Goal: Transaction & Acquisition: Purchase product/service

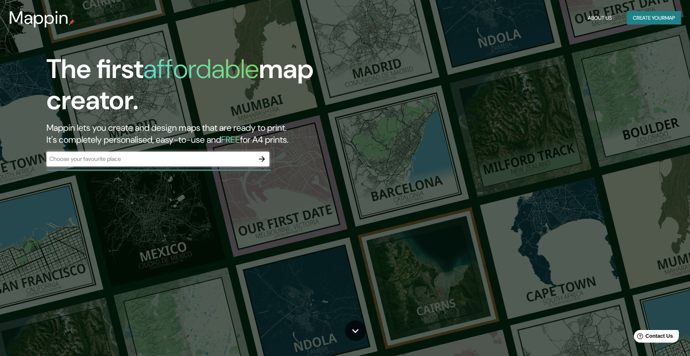
click at [98, 154] on div "​" at bounding box center [157, 158] width 223 height 15
click at [663, 16] on button "Create your map" at bounding box center [653, 18] width 54 height 14
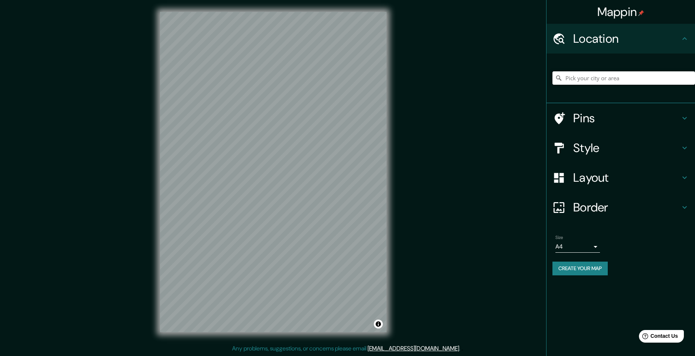
click at [586, 79] on input "Pick your city or area" at bounding box center [624, 77] width 143 height 13
type input "[GEOGRAPHIC_DATA][PERSON_NAME], [GEOGRAPHIC_DATA][PERSON_NAME], [GEOGRAPHIC_DAT…"
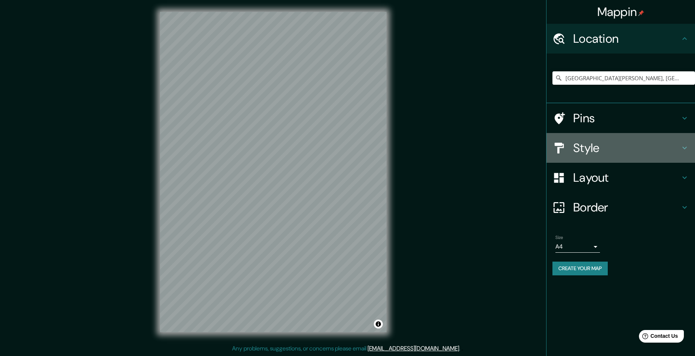
click at [686, 147] on icon at bounding box center [684, 148] width 4 height 3
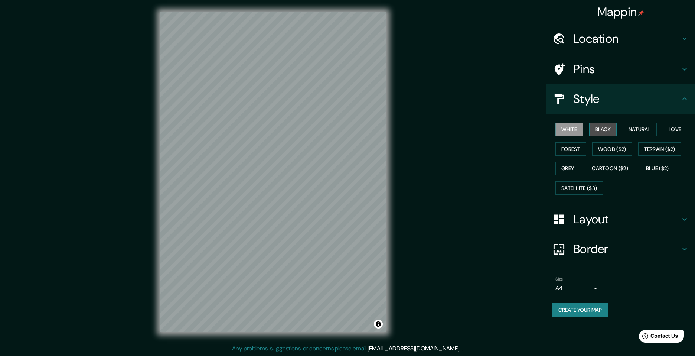
click at [604, 131] on button "Black" at bounding box center [603, 130] width 28 height 14
click at [646, 127] on button "Natural" at bounding box center [640, 130] width 34 height 14
click at [594, 252] on h4 "Border" at bounding box center [626, 248] width 107 height 15
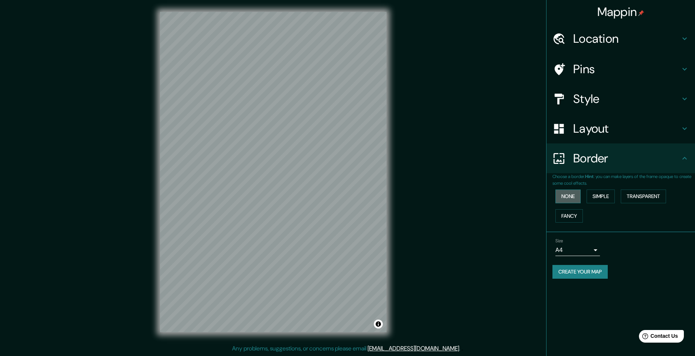
click at [563, 193] on button "None" at bounding box center [567, 196] width 25 height 14
click at [607, 194] on button "Simple" at bounding box center [601, 196] width 28 height 14
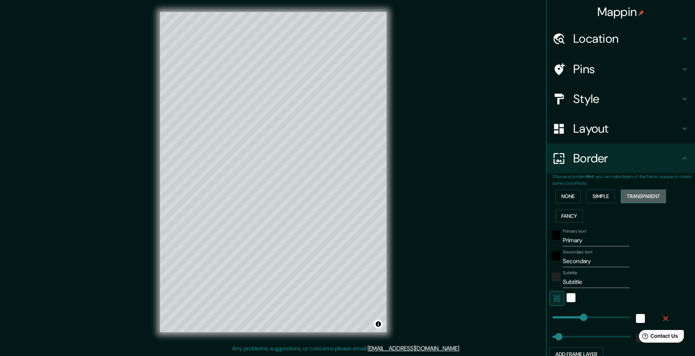
click at [638, 194] on button "Transparent" at bounding box center [643, 196] width 45 height 14
click at [557, 214] on button "Fancy" at bounding box center [568, 216] width 27 height 14
click at [562, 195] on button "None" at bounding box center [567, 196] width 25 height 14
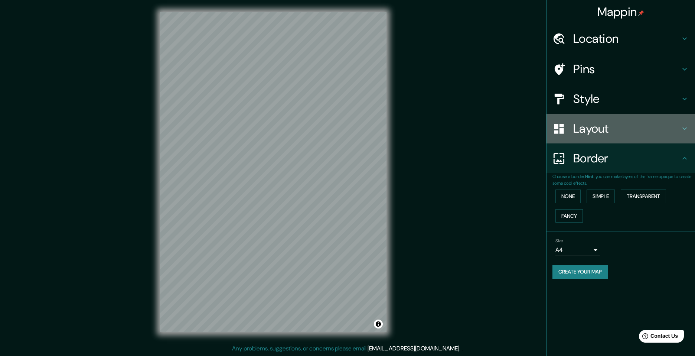
click at [685, 126] on icon at bounding box center [684, 128] width 9 height 9
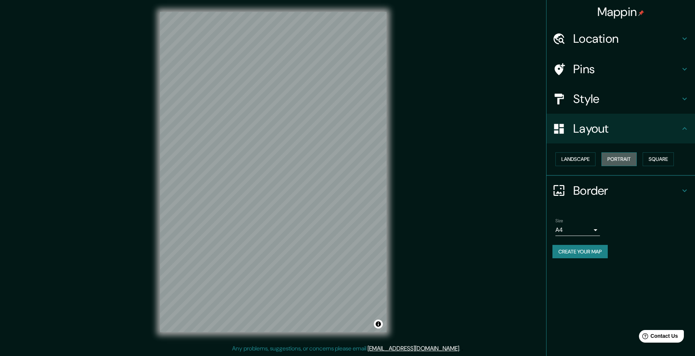
click at [620, 154] on button "Portrait" at bounding box center [619, 159] width 35 height 14
click at [672, 160] on button "Square" at bounding box center [658, 159] width 31 height 14
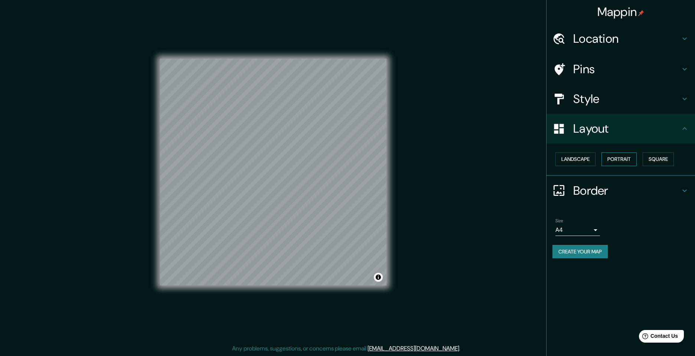
click at [628, 159] on button "Portrait" at bounding box center [619, 159] width 35 height 14
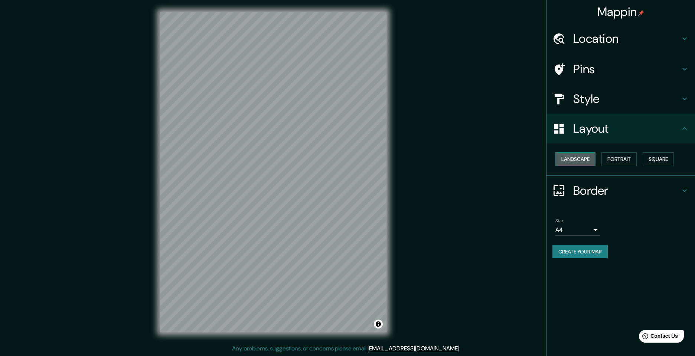
click at [580, 160] on button "Landscape" at bounding box center [575, 159] width 40 height 14
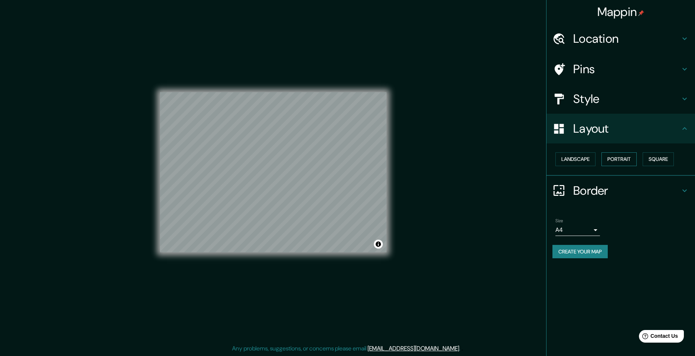
click at [612, 159] on button "Portrait" at bounding box center [619, 159] width 35 height 14
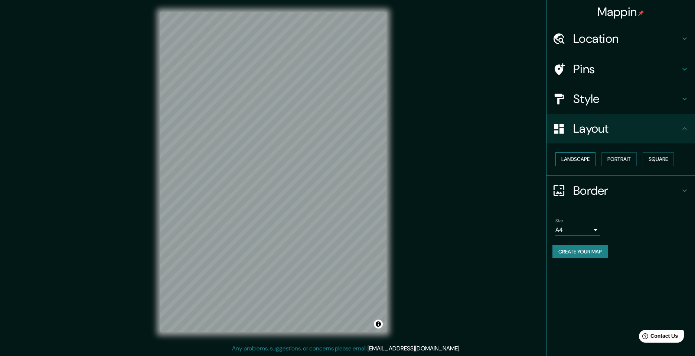
click at [582, 159] on button "Landscape" at bounding box center [575, 159] width 40 height 14
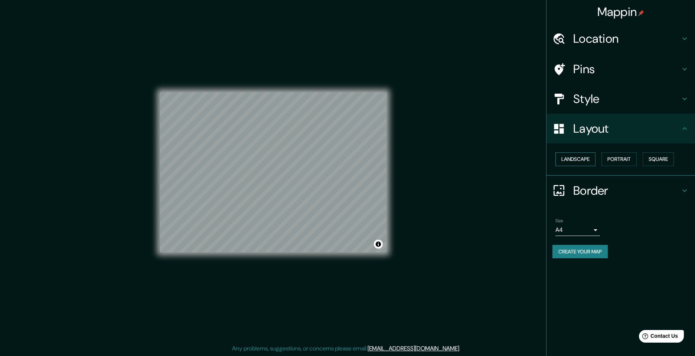
click at [582, 159] on button "Landscape" at bounding box center [575, 159] width 40 height 14
click at [622, 158] on button "Portrait" at bounding box center [619, 159] width 35 height 14
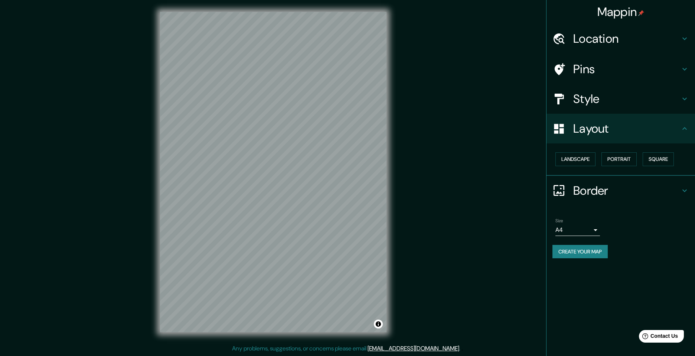
click at [625, 100] on h4 "Style" at bounding box center [626, 98] width 107 height 15
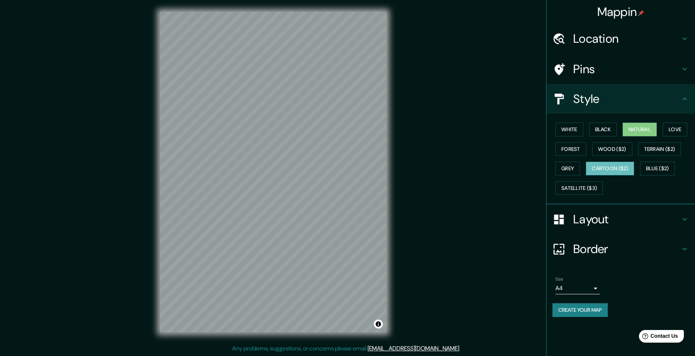
click at [618, 165] on button "Cartoon ($2)" at bounding box center [610, 169] width 48 height 14
click at [570, 169] on button "Grey" at bounding box center [567, 169] width 25 height 14
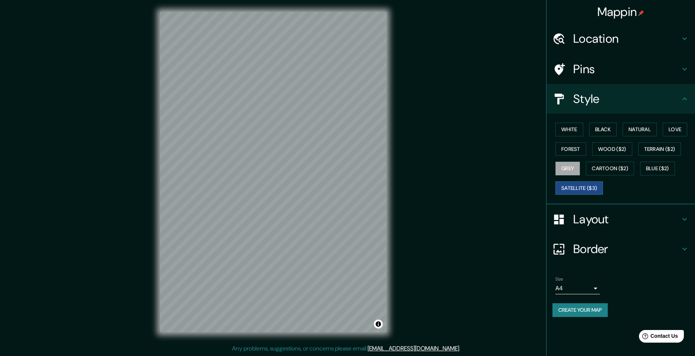
click at [594, 185] on button "Satellite ($3)" at bounding box center [579, 188] width 48 height 14
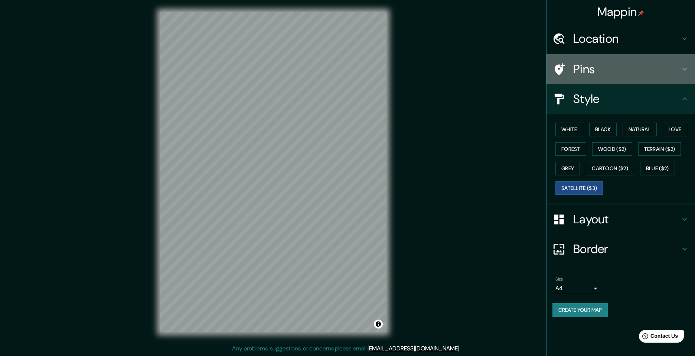
click at [614, 77] on div "Pins" at bounding box center [621, 69] width 149 height 30
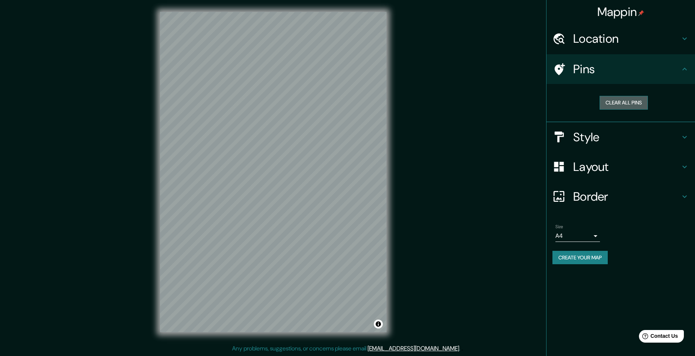
click at [612, 103] on button "Clear all pins" at bounding box center [624, 103] width 48 height 14
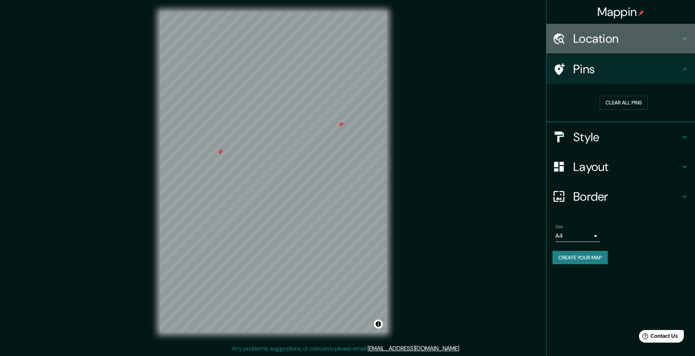
click at [603, 36] on h4 "Location" at bounding box center [626, 38] width 107 height 15
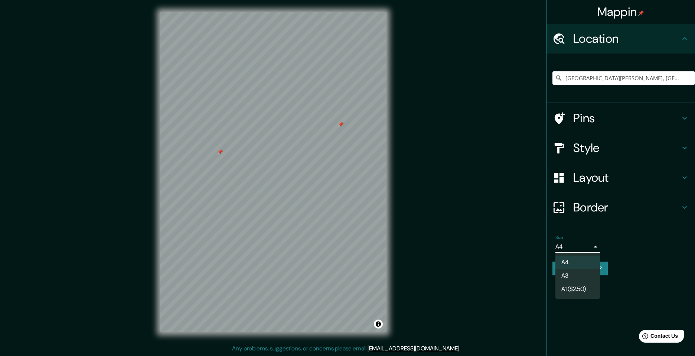
click at [593, 248] on body "Mappin Location [GEOGRAPHIC_DATA][PERSON_NAME], [GEOGRAPHIC_DATA][PERSON_NAME],…" at bounding box center [347, 178] width 695 height 356
click at [596, 245] on div at bounding box center [347, 178] width 695 height 356
click at [576, 265] on button "Create your map" at bounding box center [580, 268] width 55 height 14
click at [404, 205] on div "Mappin Location [GEOGRAPHIC_DATA][PERSON_NAME], [GEOGRAPHIC_DATA][PERSON_NAME],…" at bounding box center [347, 178] width 695 height 356
